Goal: Task Accomplishment & Management: Manage account settings

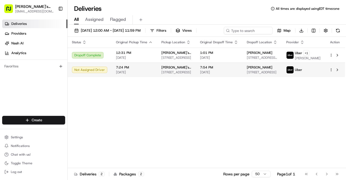
click at [174, 68] on span "[PERSON_NAME]'s Chicken" at bounding box center [176, 67] width 30 height 4
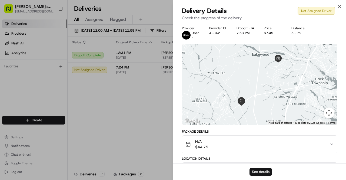
click at [263, 172] on button "See details" at bounding box center [260, 172] width 22 height 8
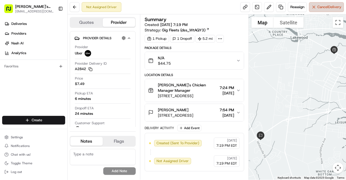
click at [326, 8] on span "Cancel Delivery" at bounding box center [329, 7] width 24 height 5
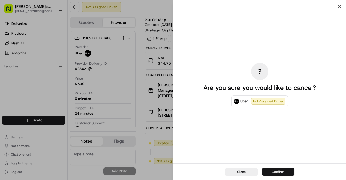
click at [280, 173] on button "Confirm" at bounding box center [278, 172] width 32 height 8
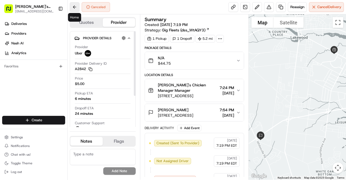
click at [79, 10] on button at bounding box center [75, 7] width 10 height 10
